Goal: Navigation & Orientation: Find specific page/section

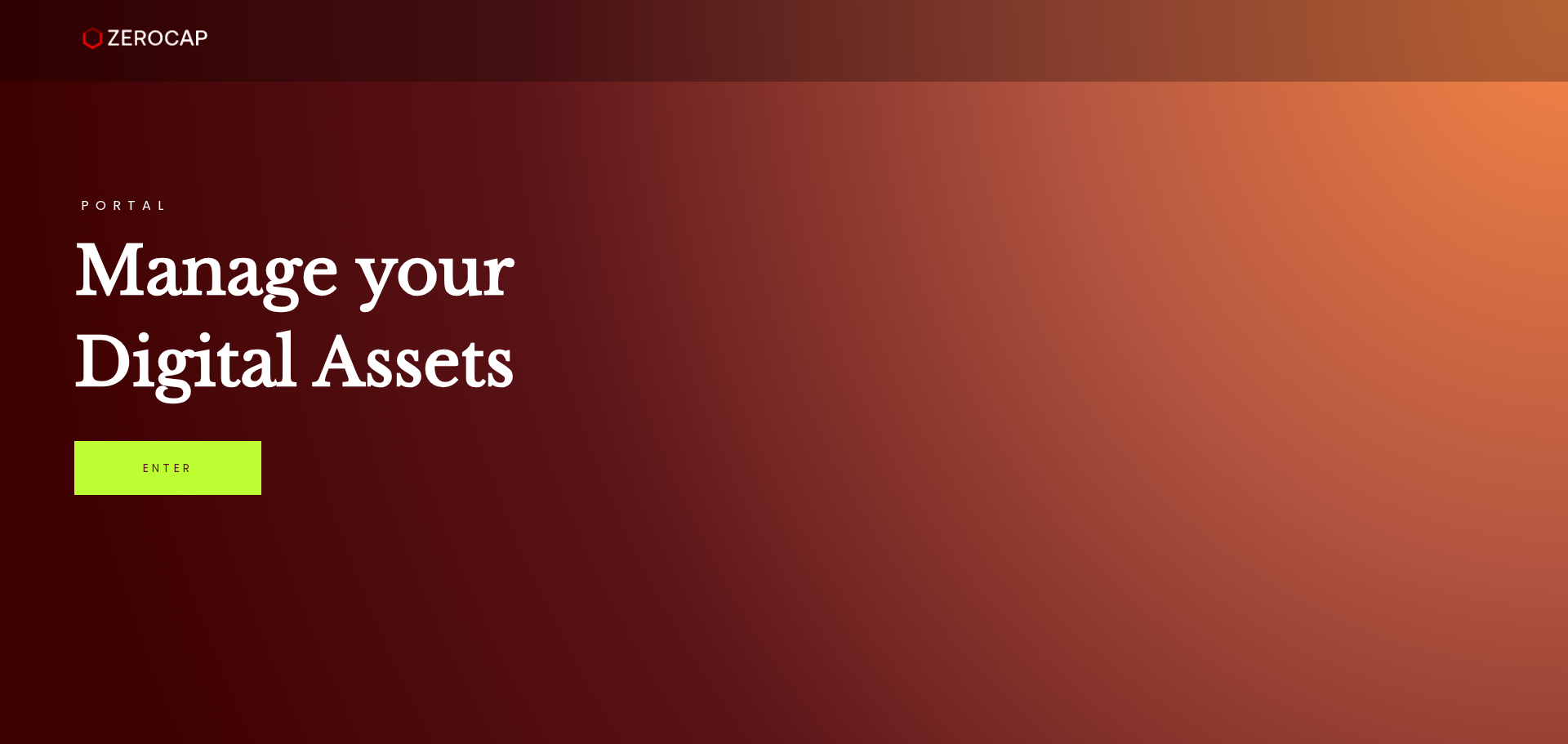
click at [209, 470] on link "Enter" at bounding box center [167, 467] width 187 height 54
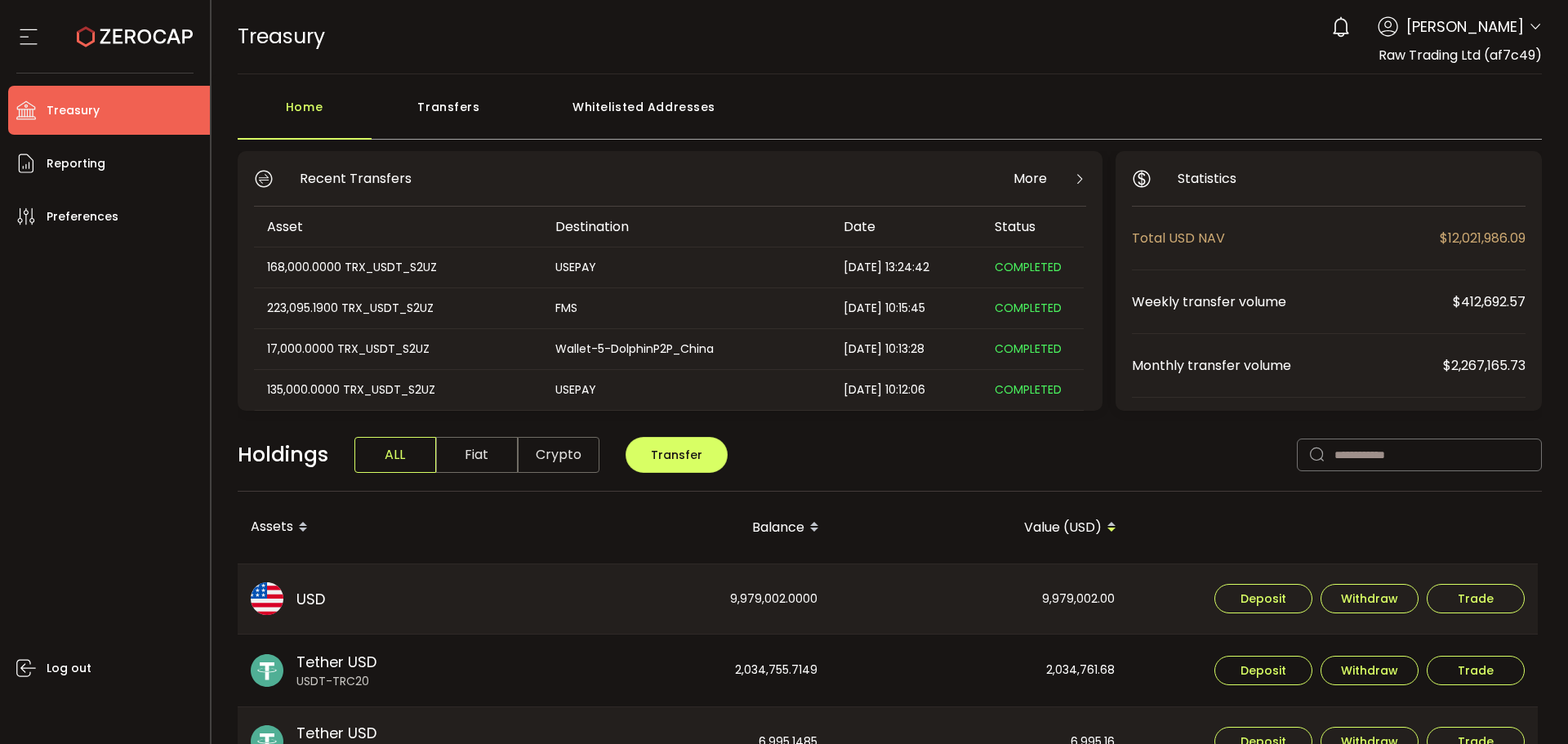
click at [437, 102] on div "Transfers" at bounding box center [449, 115] width 155 height 49
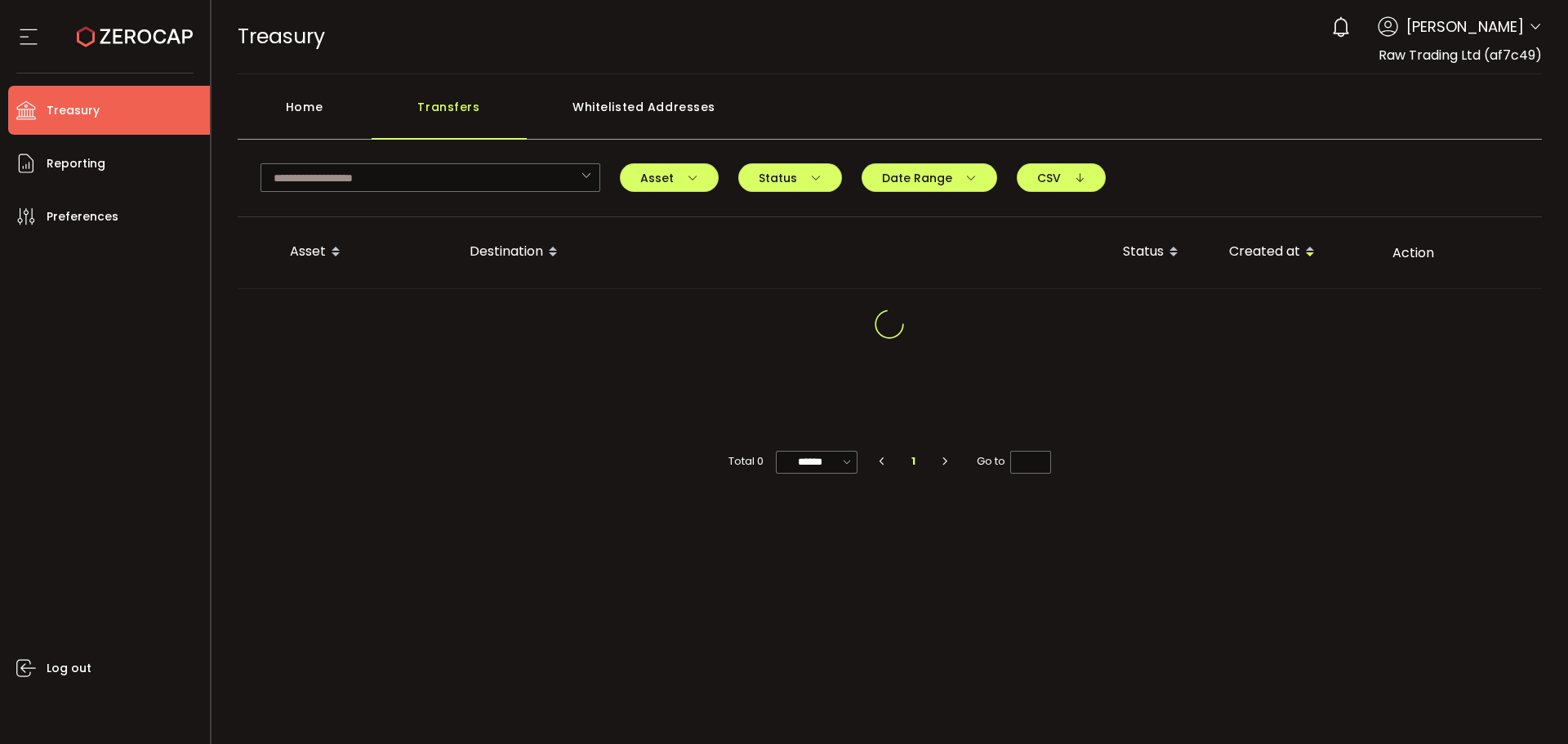
click at [308, 104] on div "Home" at bounding box center [304, 115] width 134 height 49
